Goal: Information Seeking & Learning: Find specific page/section

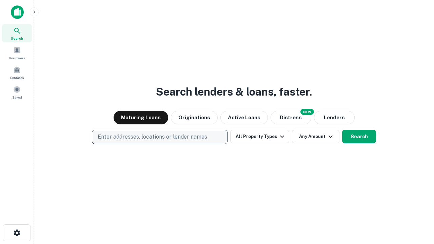
click at [159, 137] on p "Enter addresses, locations or lender names" at bounding box center [153, 137] width 110 height 8
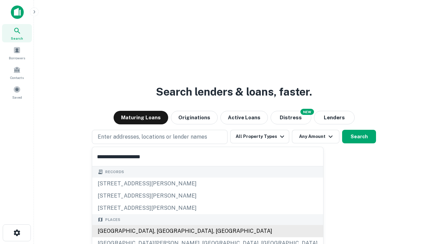
click at [162, 231] on div "Santa Monica, CA, USA" at bounding box center [207, 231] width 231 height 12
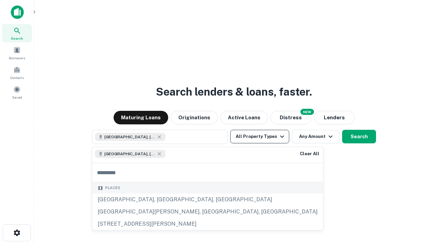
click at [260, 137] on button "All Property Types" at bounding box center [259, 137] width 59 height 14
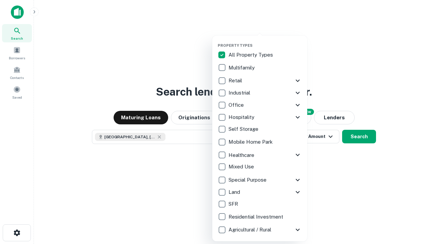
click at [265, 41] on button "button" at bounding box center [265, 41] width 95 height 0
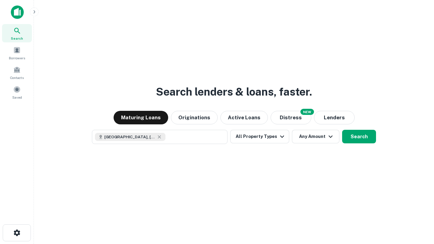
scroll to position [11, 0]
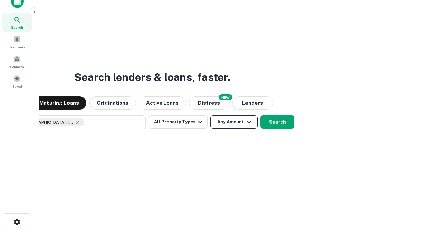
click at [210, 115] on button "Any Amount" at bounding box center [233, 122] width 47 height 14
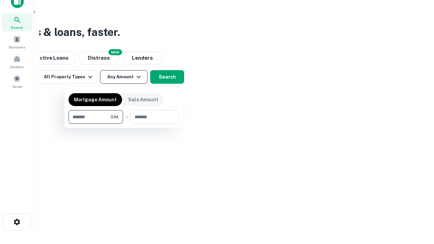
type input "*******"
click at [124, 124] on button "button" at bounding box center [124, 124] width 111 height 0
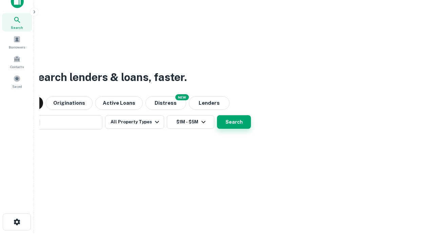
click at [217, 115] on button "Search" at bounding box center [234, 122] width 34 height 14
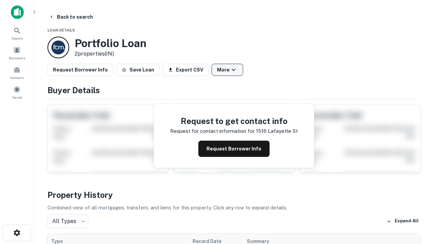
click at [227, 70] on button "More" at bounding box center [228, 70] width 32 height 12
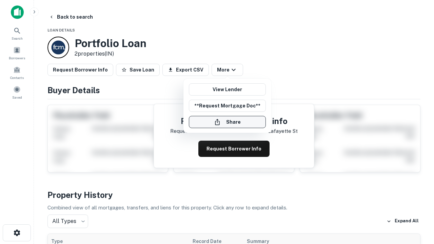
click at [227, 122] on button "Share" at bounding box center [227, 122] width 77 height 12
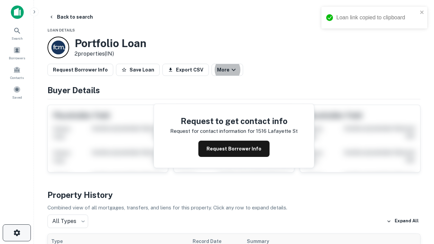
click at [17, 233] on icon "button" at bounding box center [17, 233] width 8 height 8
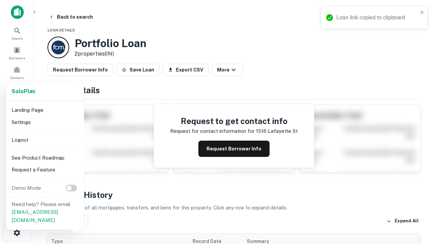
click at [45, 140] on li "Logout" at bounding box center [45, 140] width 73 height 12
